Goal: Task Accomplishment & Management: Manage account settings

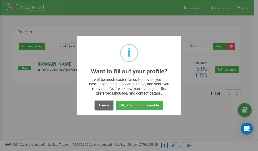
click at [103, 105] on button "Cancel" at bounding box center [104, 105] width 18 height 9
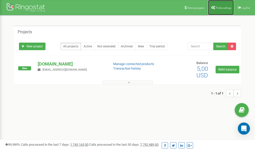
click at [220, 9] on link "Profile settings" at bounding box center [221, 7] width 26 height 15
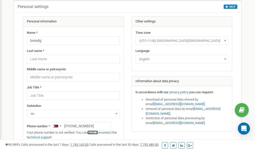
click at [95, 132] on link "verify it" at bounding box center [92, 133] width 10 height 4
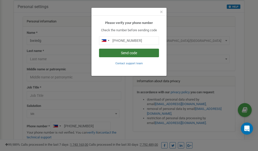
click at [136, 52] on button "Send code" at bounding box center [129, 53] width 60 height 9
